Goal: Task Accomplishment & Management: Manage account settings

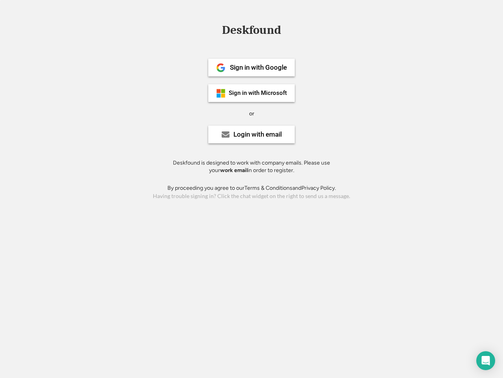
click at [252, 112] on div "or" at bounding box center [251, 114] width 5 height 8
click at [252, 31] on div "Deskfound" at bounding box center [251, 30] width 67 height 12
click at [215, 29] on div "Deskfound" at bounding box center [251, 31] width 503 height 15
click at [252, 31] on div "Deskfound" at bounding box center [251, 30] width 67 height 12
click at [252, 113] on div "or" at bounding box center [251, 114] width 5 height 8
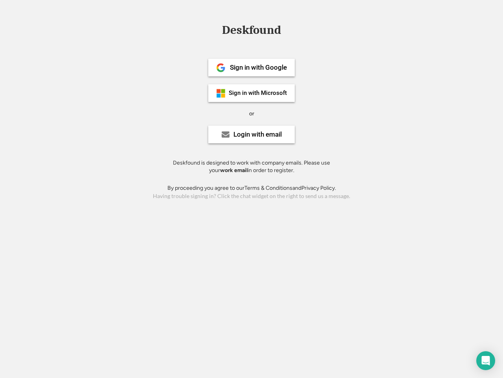
click at [252, 67] on div "Sign in with Google" at bounding box center [258, 67] width 57 height 7
click at [258, 67] on div "Sign in with Google" at bounding box center [258, 67] width 57 height 7
click at [221, 68] on img at bounding box center [220, 67] width 9 height 9
click at [252, 93] on div "Sign in with Microsoft" at bounding box center [258, 93] width 58 height 6
click at [258, 93] on div "Sign in with Microsoft" at bounding box center [258, 93] width 58 height 6
